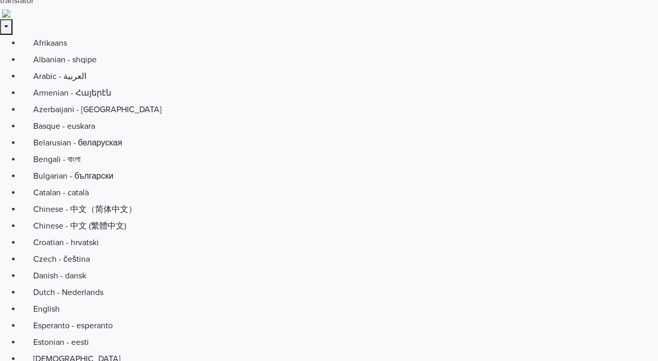
scroll to position [44, 0]
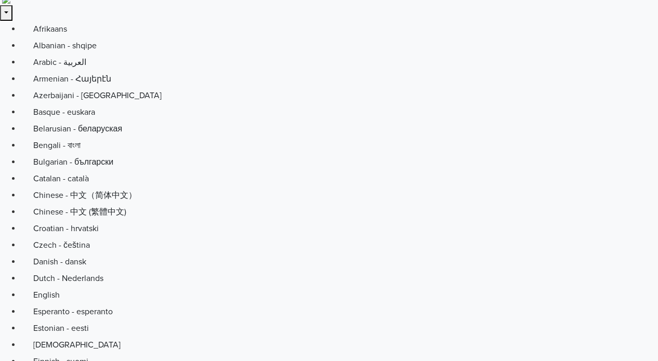
scroll to position [0, 0]
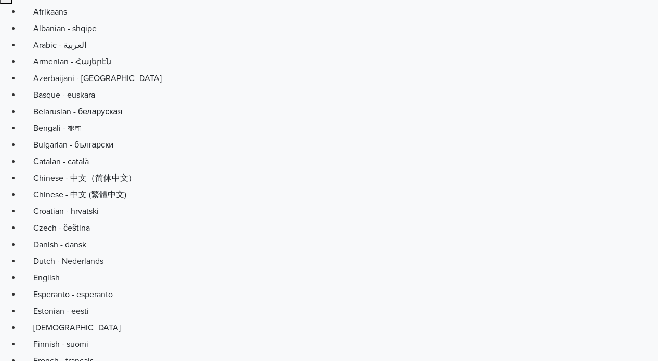
scroll to position [77, 0]
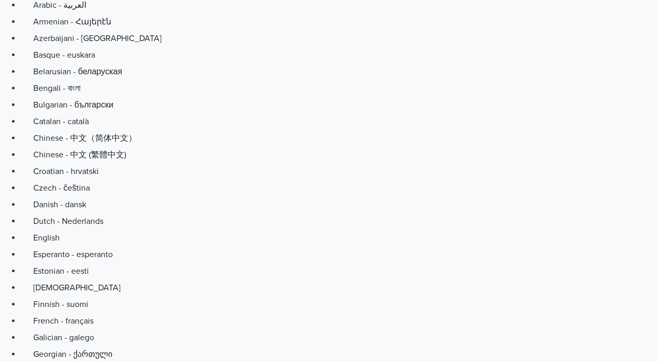
click at [0, 0] on input "Utiliza el sistema de predicción de Jumpseller para estimar el costo de envío d…" at bounding box center [0, 0] width 0 height 0
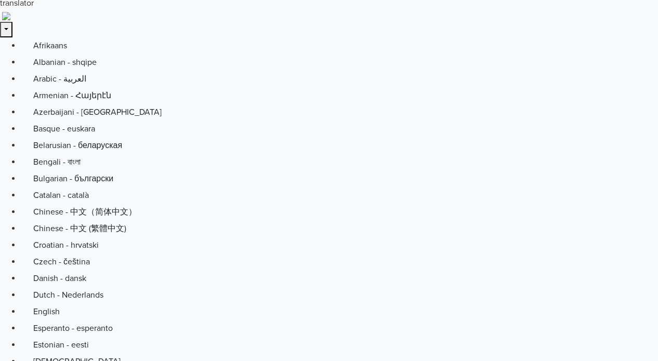
scroll to position [0, 0]
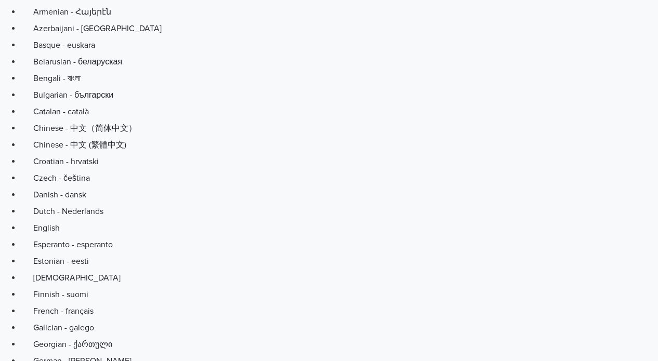
scroll to position [152, 0]
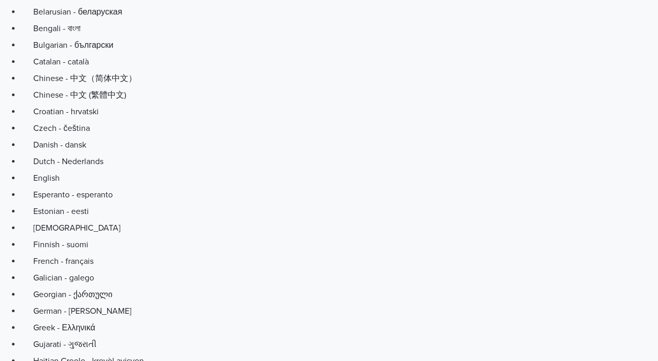
scroll to position [152, 0]
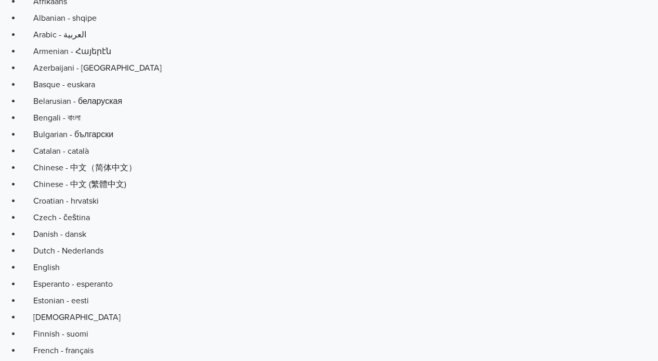
scroll to position [152, 0]
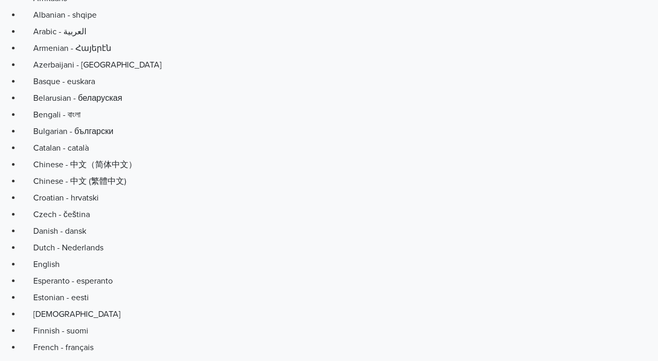
scroll to position [52, 0]
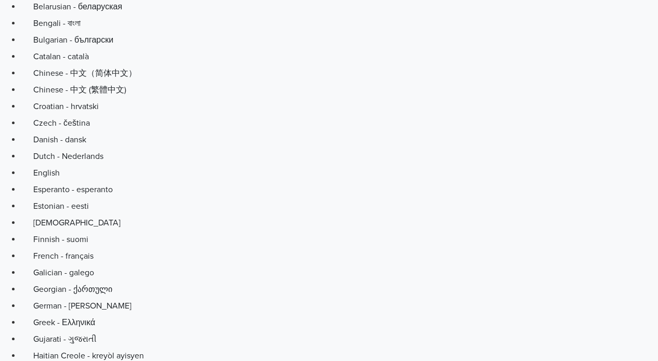
scroll to position [143, 0]
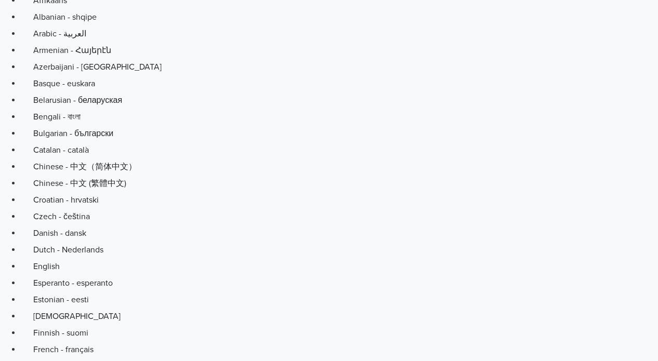
scroll to position [52, 0]
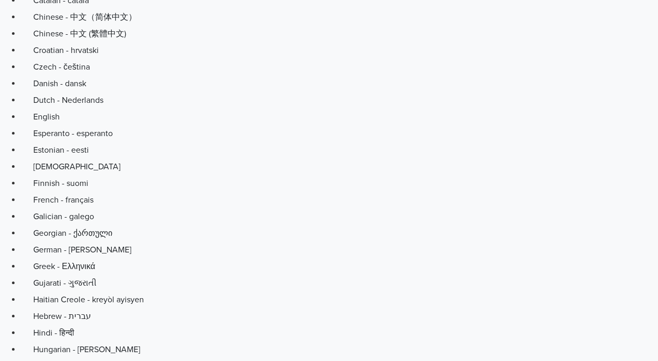
scroll to position [215, 0]
